Goal: Task Accomplishment & Management: Use online tool/utility

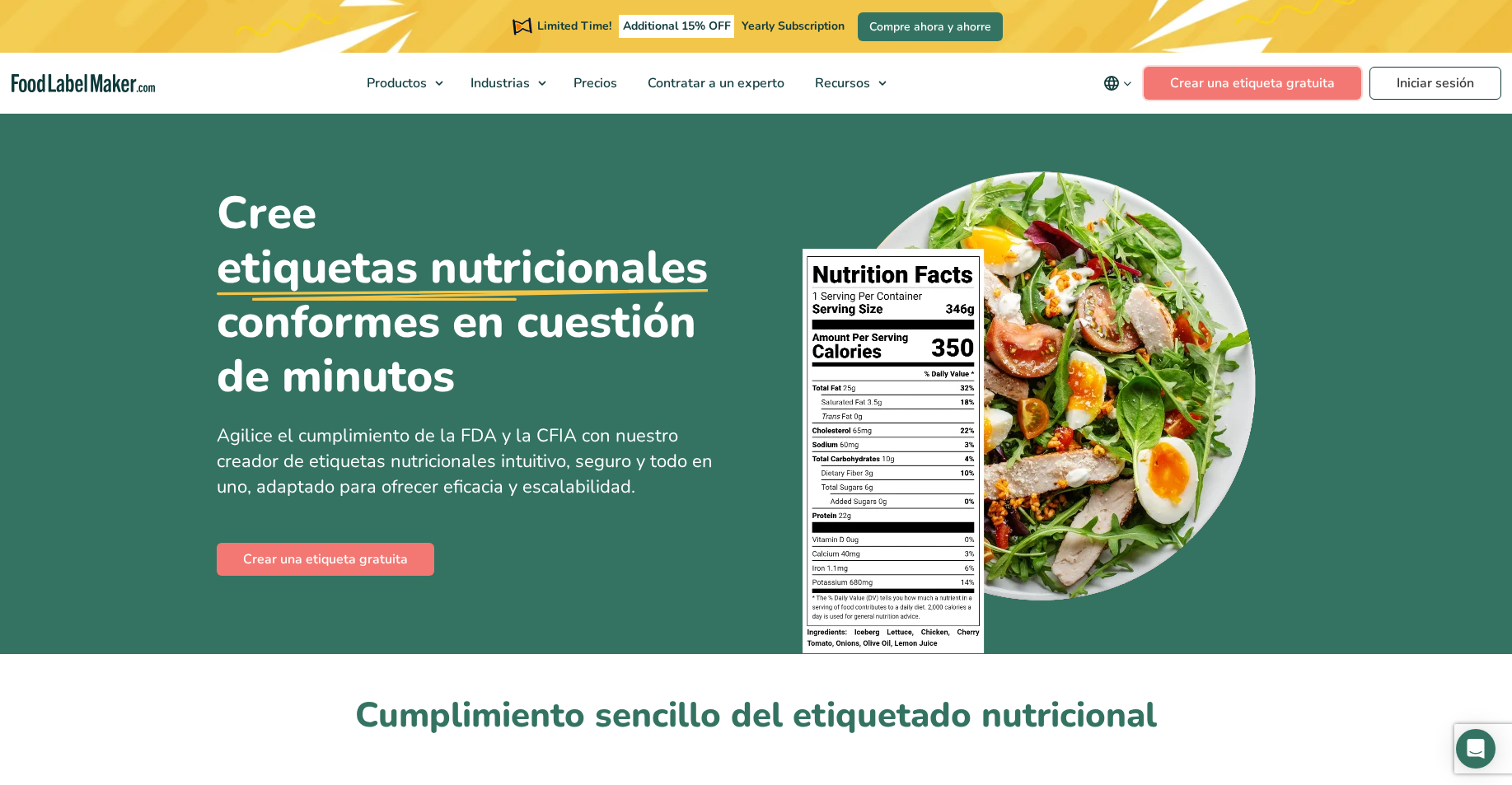
click at [1257, 87] on link "Crear una etiqueta gratuita" at bounding box center [1253, 84] width 218 height 33
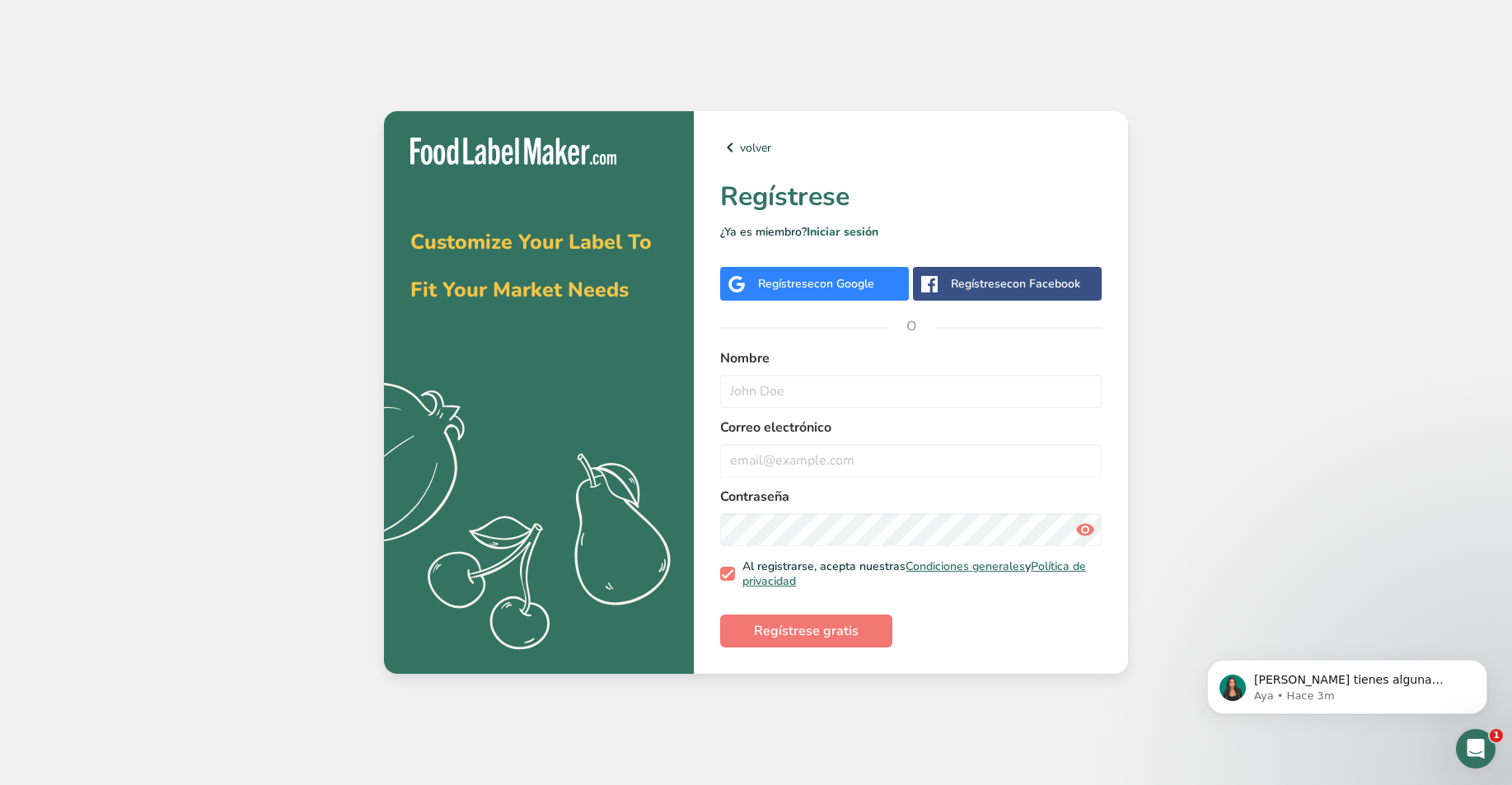
click at [1261, 196] on div "Customize Your Label To Fit Your Market Needs .a{fill:#f5f3ed;} volver Regístre…" at bounding box center [756, 392] width 1512 height 785
click at [743, 154] on link "volver" at bounding box center [911, 148] width 382 height 20
